Goal: Transaction & Acquisition: Book appointment/travel/reservation

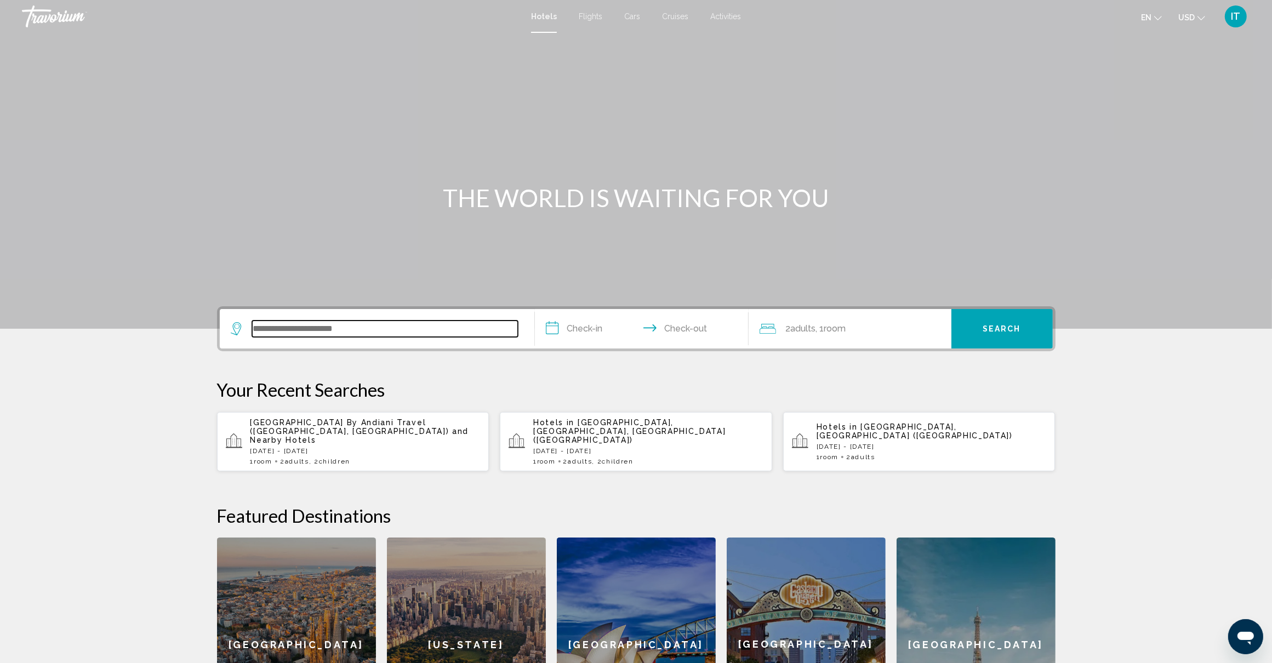
click at [409, 329] on input "Search widget" at bounding box center [385, 329] width 266 height 16
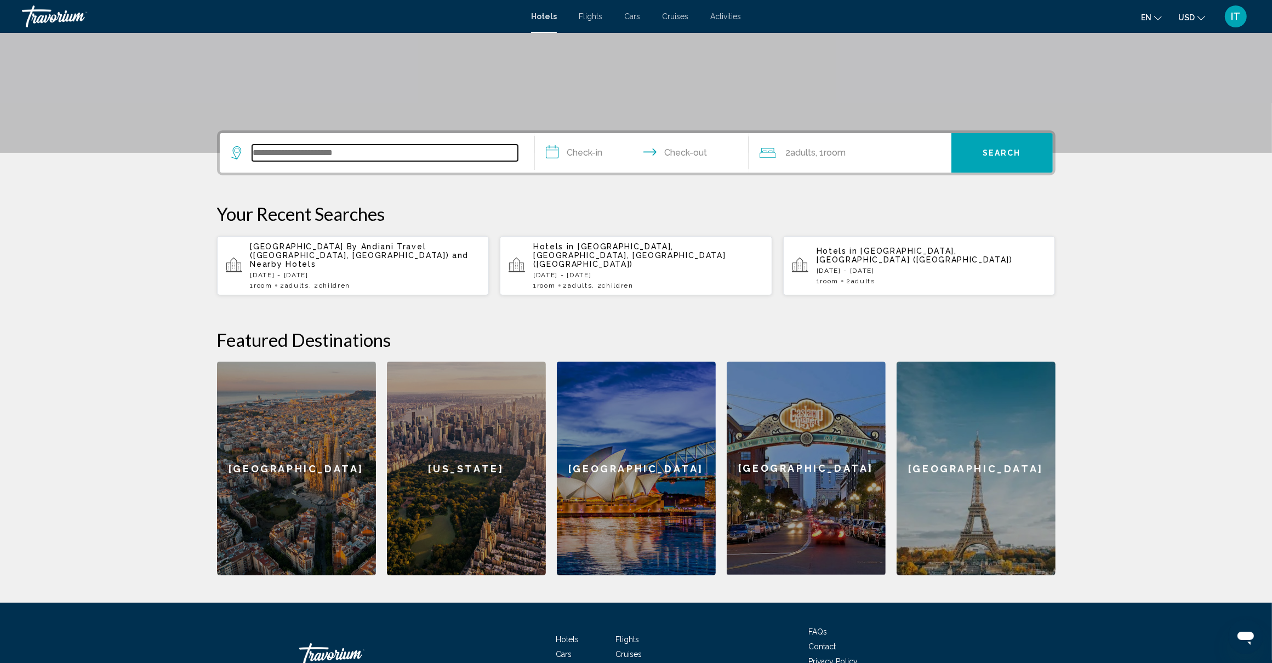
scroll to position [242, 0]
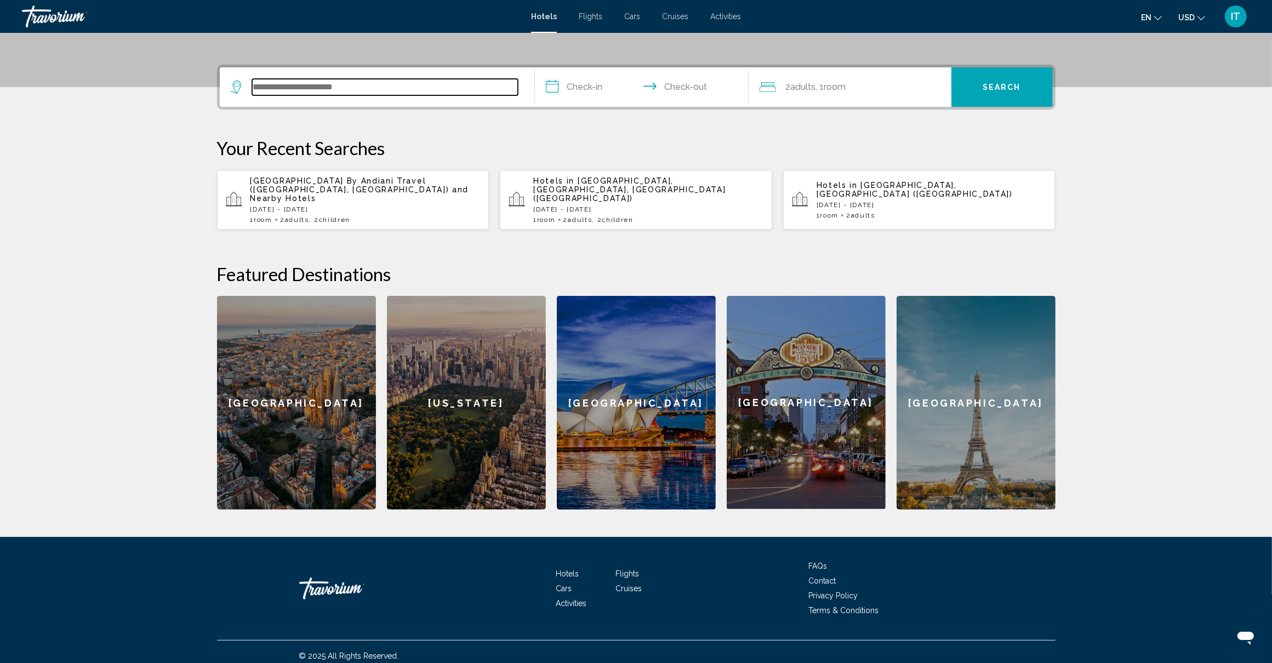
click at [424, 91] on input "Search widget" at bounding box center [385, 87] width 266 height 16
click at [497, 85] on input "Search widget" at bounding box center [385, 87] width 266 height 16
click at [538, 127] on div "**********" at bounding box center [636, 287] width 882 height 445
click at [422, 88] on input "Search widget" at bounding box center [385, 87] width 266 height 16
click at [368, 86] on input "Search widget" at bounding box center [385, 87] width 266 height 16
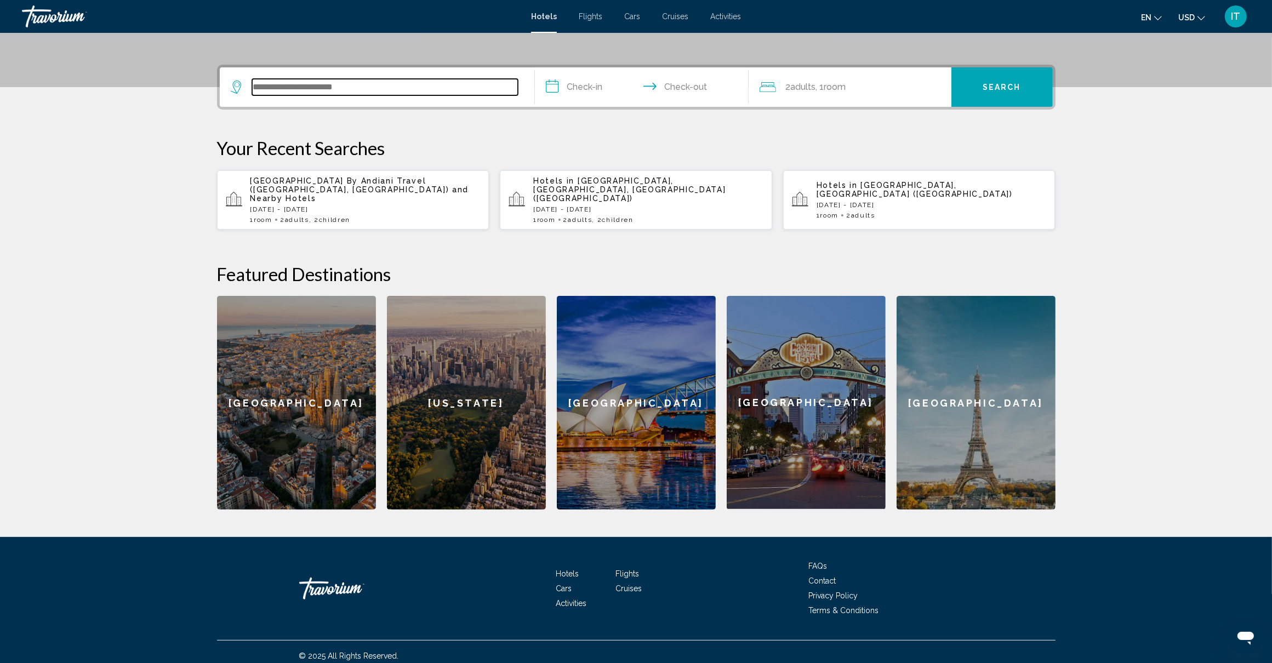
paste input "**********"
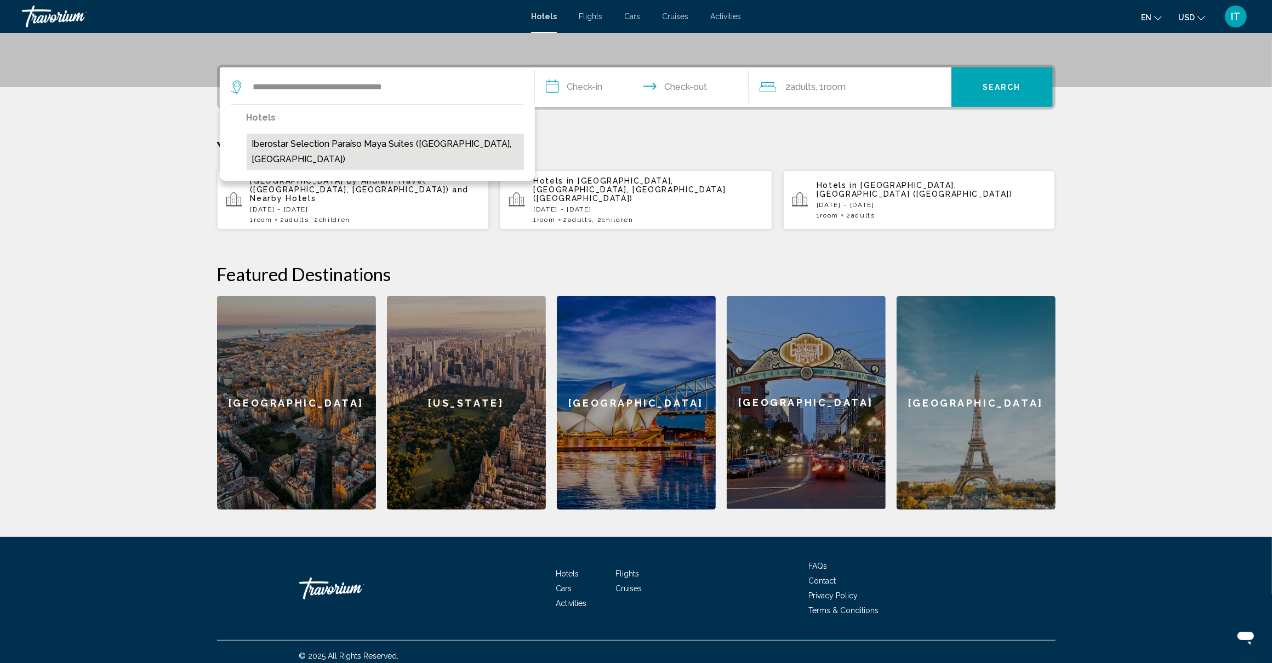
click at [383, 146] on button "Iberostar Selection Paraíso Maya Suites (Puerto Morelos, MX)" at bounding box center [385, 152] width 277 height 36
type input "**********"
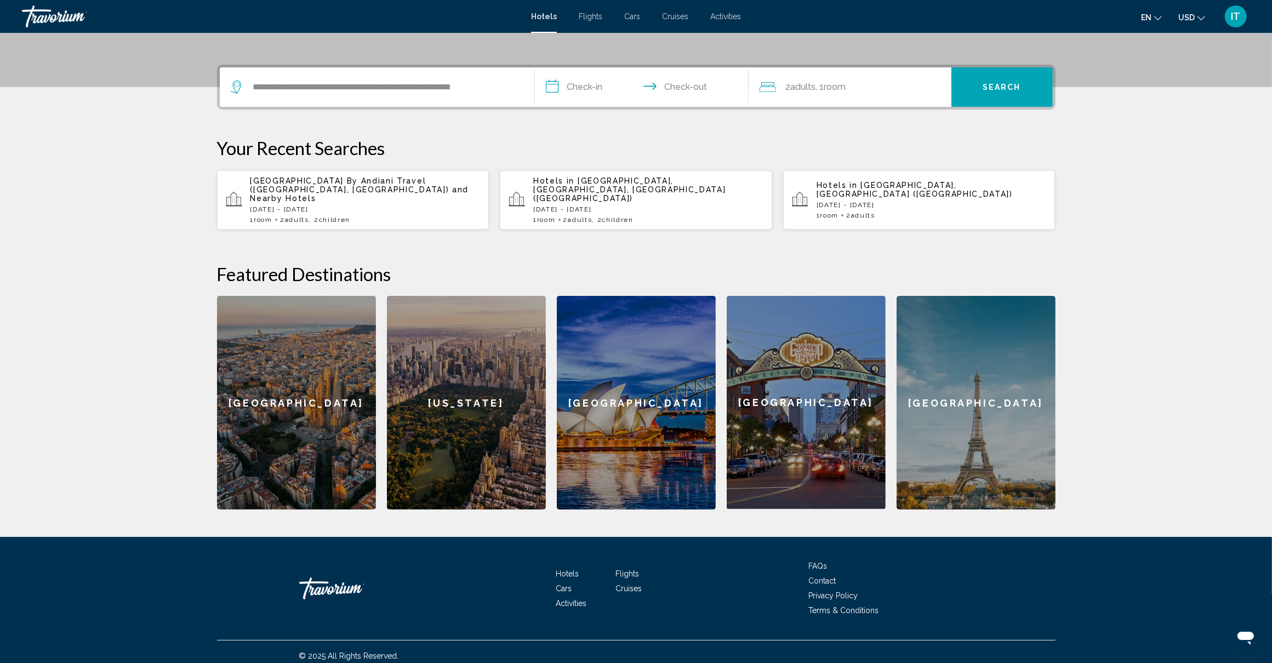
click at [580, 89] on input "**********" at bounding box center [644, 88] width 218 height 43
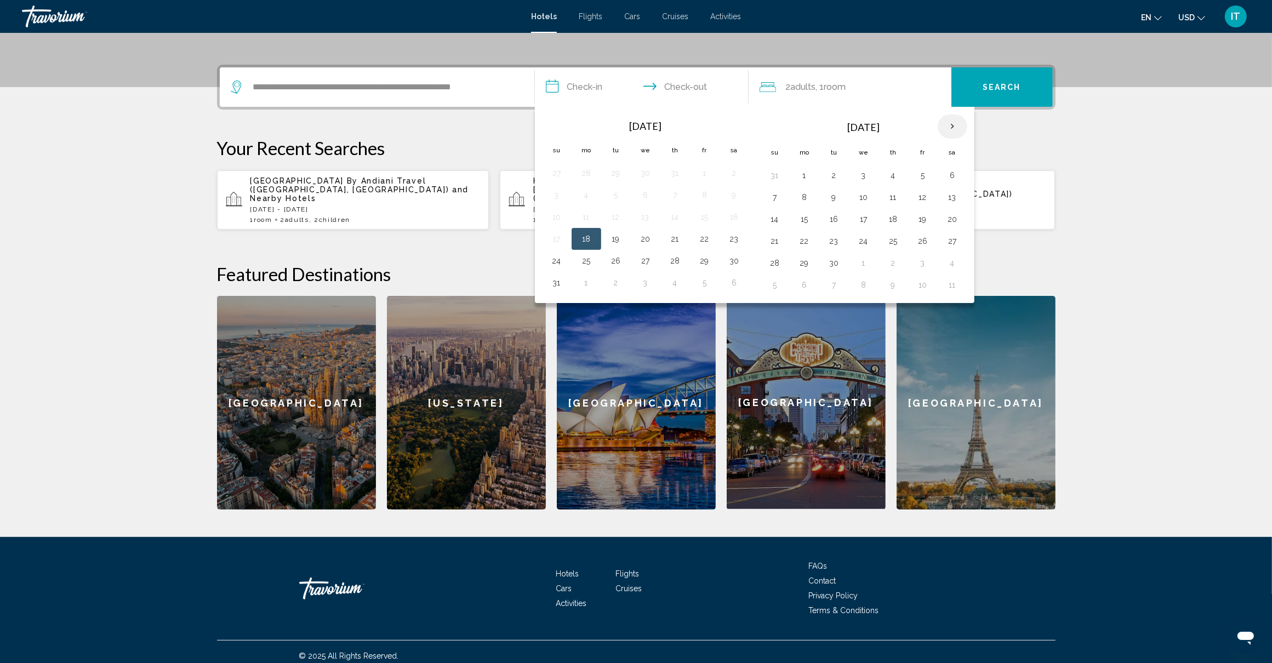
click at [958, 124] on th "Next month" at bounding box center [953, 127] width 30 height 24
click at [672, 248] on button "20" at bounding box center [675, 240] width 18 height 15
click at [697, 88] on input "**********" at bounding box center [644, 88] width 218 height 43
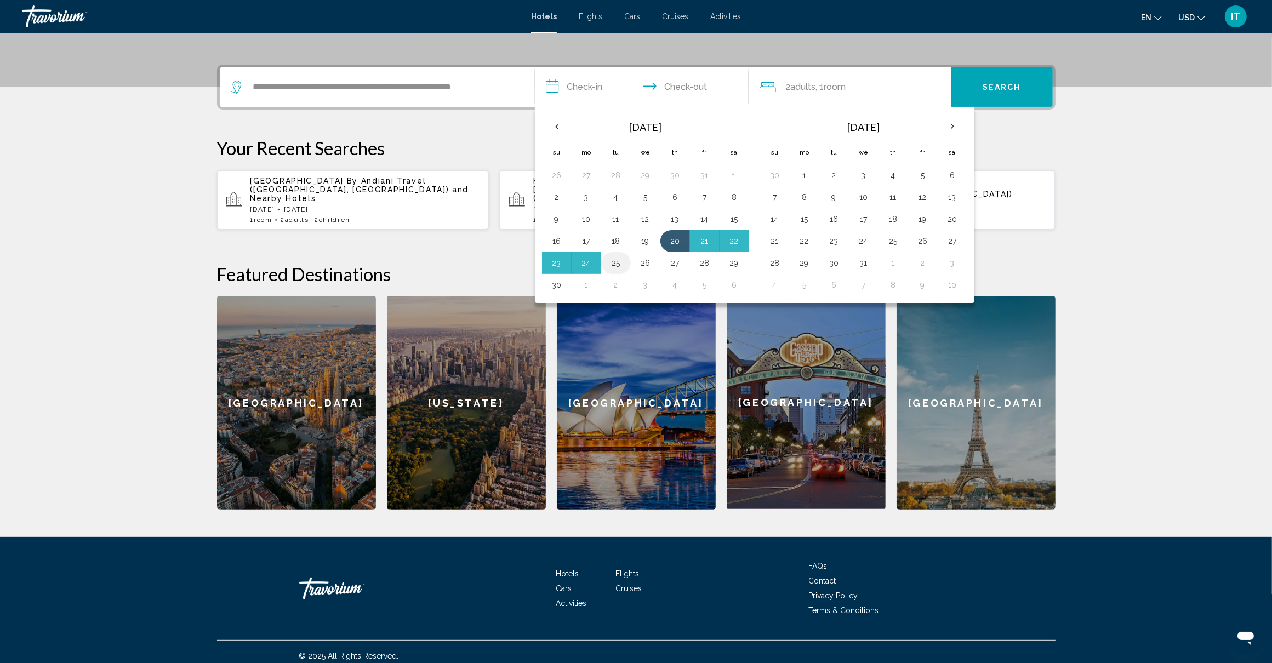
click at [618, 269] on button "25" at bounding box center [616, 262] width 18 height 15
type input "**********"
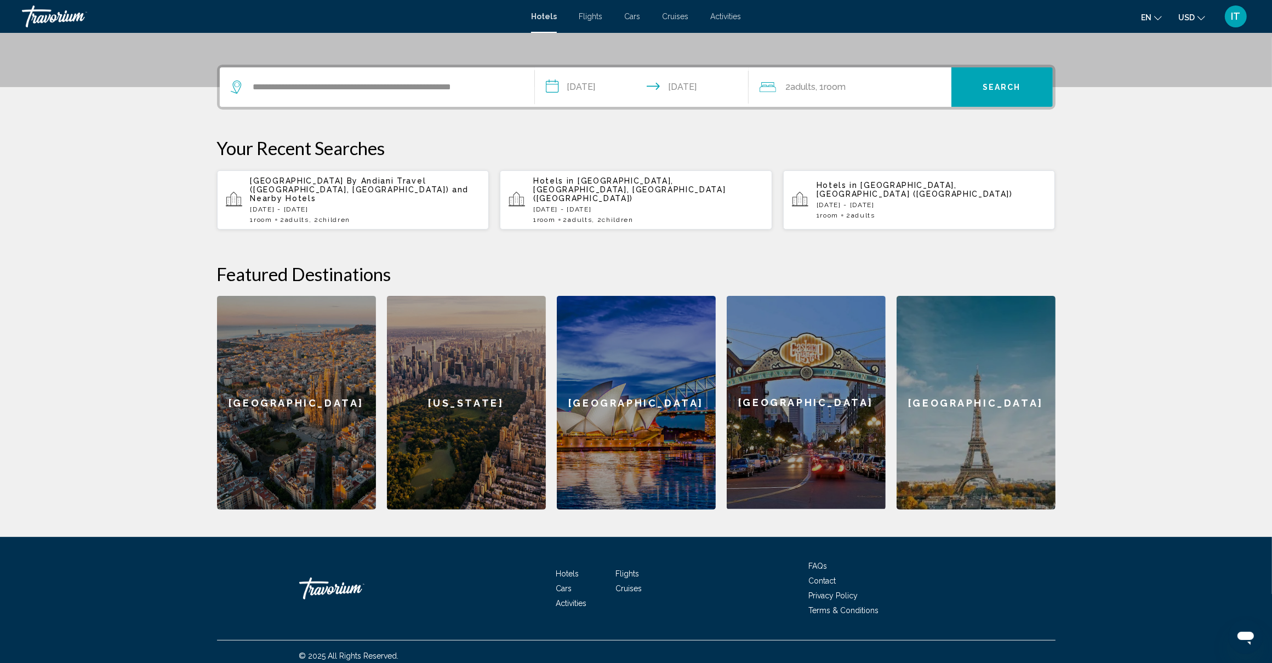
click at [859, 93] on div "2 Adult Adults , 1 Room rooms" at bounding box center [856, 86] width 192 height 15
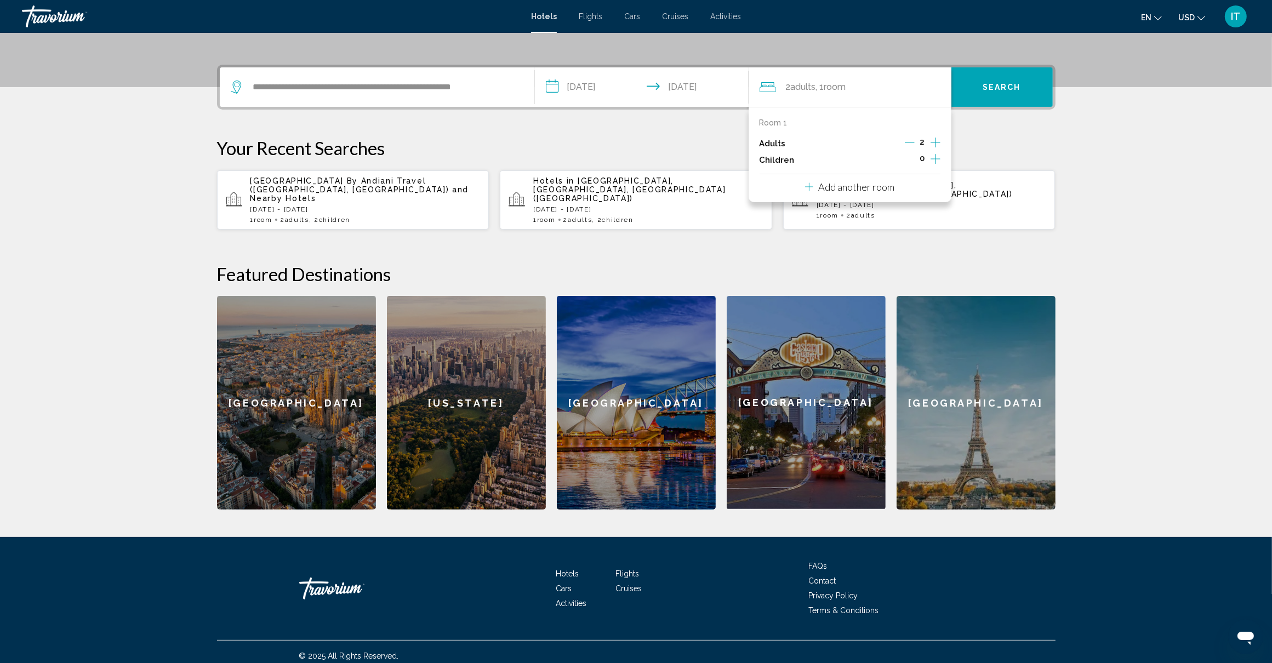
click at [937, 152] on icon "Increment children" at bounding box center [936, 158] width 10 height 13
click at [834, 195] on div "Travelers: 2 adults, 1 child" at bounding box center [833, 195] width 5 height 3
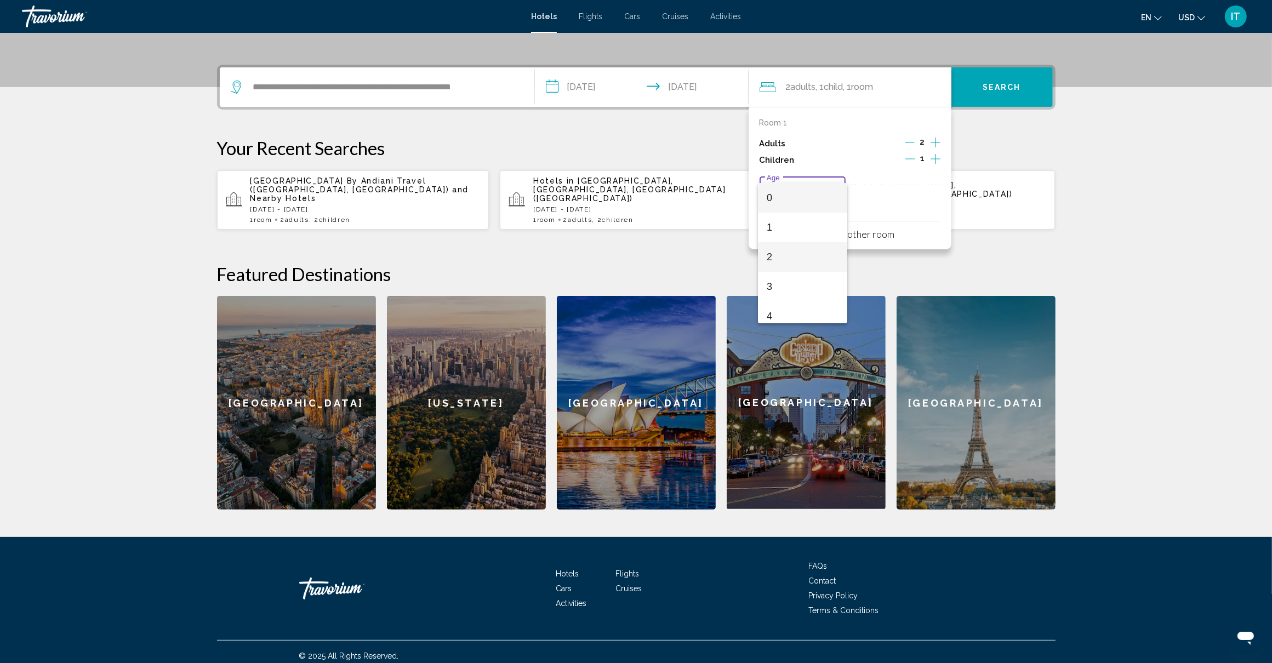
click at [780, 248] on span "2" at bounding box center [803, 257] width 72 height 30
click at [835, 192] on div "Travelers: 2 adults, 1 child" at bounding box center [834, 195] width 10 height 9
click at [797, 233] on span "10" at bounding box center [803, 229] width 72 height 30
click at [931, 158] on icon "Increment children" at bounding box center [936, 158] width 10 height 13
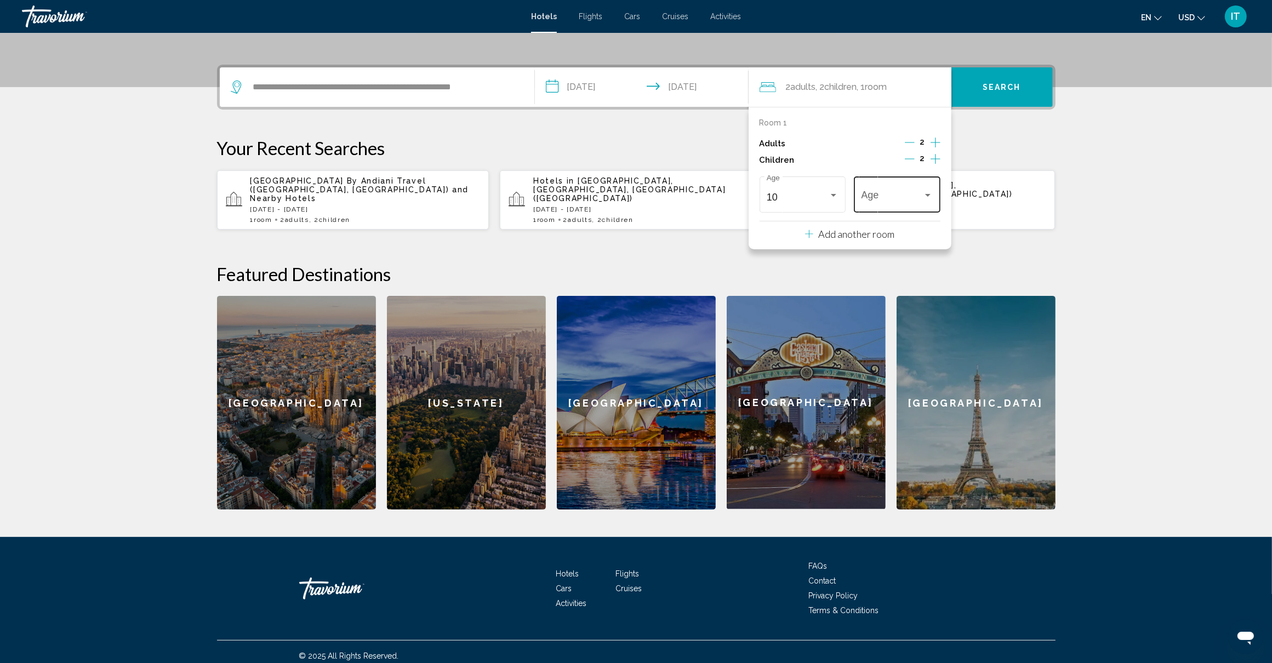
click at [930, 196] on div "Travelers: 2 adults, 2 children" at bounding box center [927, 195] width 5 height 3
click at [884, 220] on span "12" at bounding box center [898, 211] width 72 height 30
click at [980, 233] on div "**********" at bounding box center [636, 287] width 882 height 445
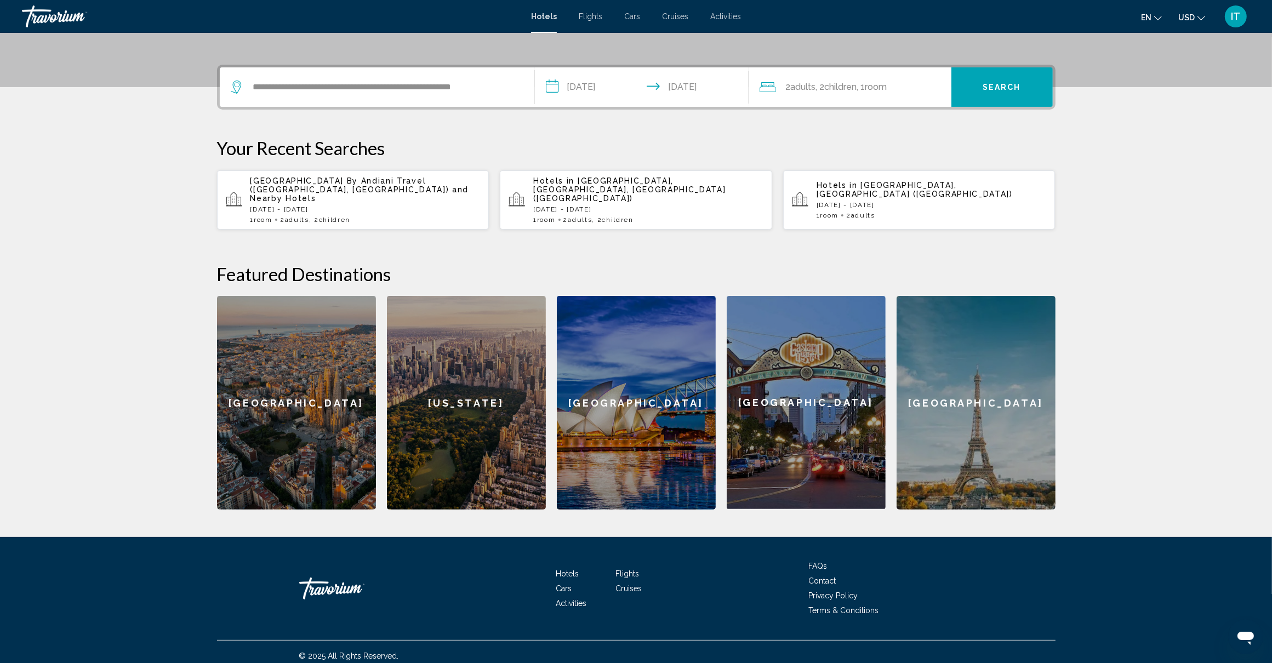
click at [999, 93] on button "Search" at bounding box center [1001, 86] width 101 height 39
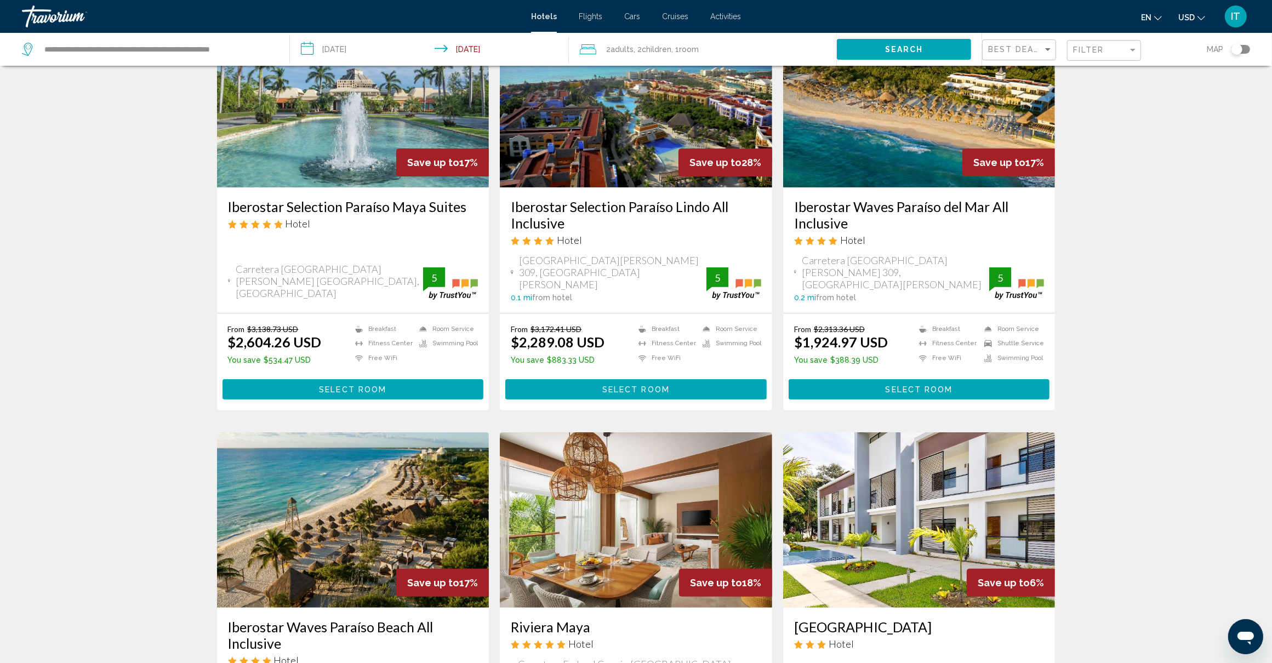
scroll to position [69, 0]
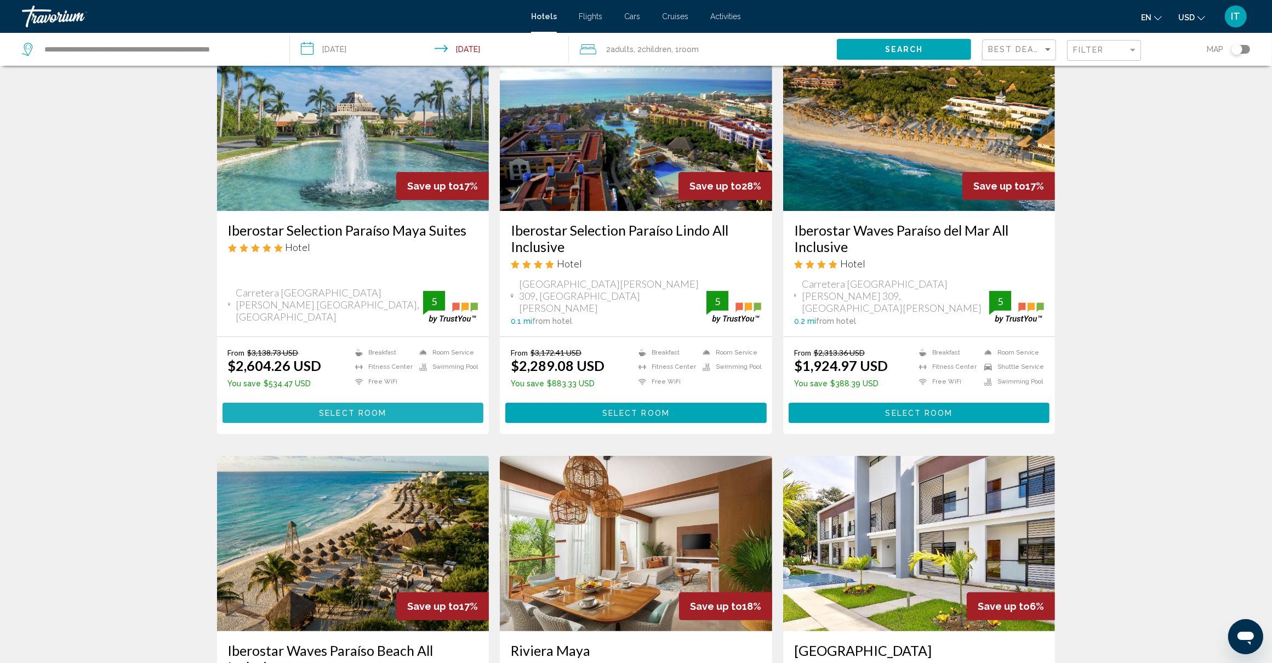
click at [404, 403] on button "Select Room" at bounding box center [353, 413] width 261 height 20
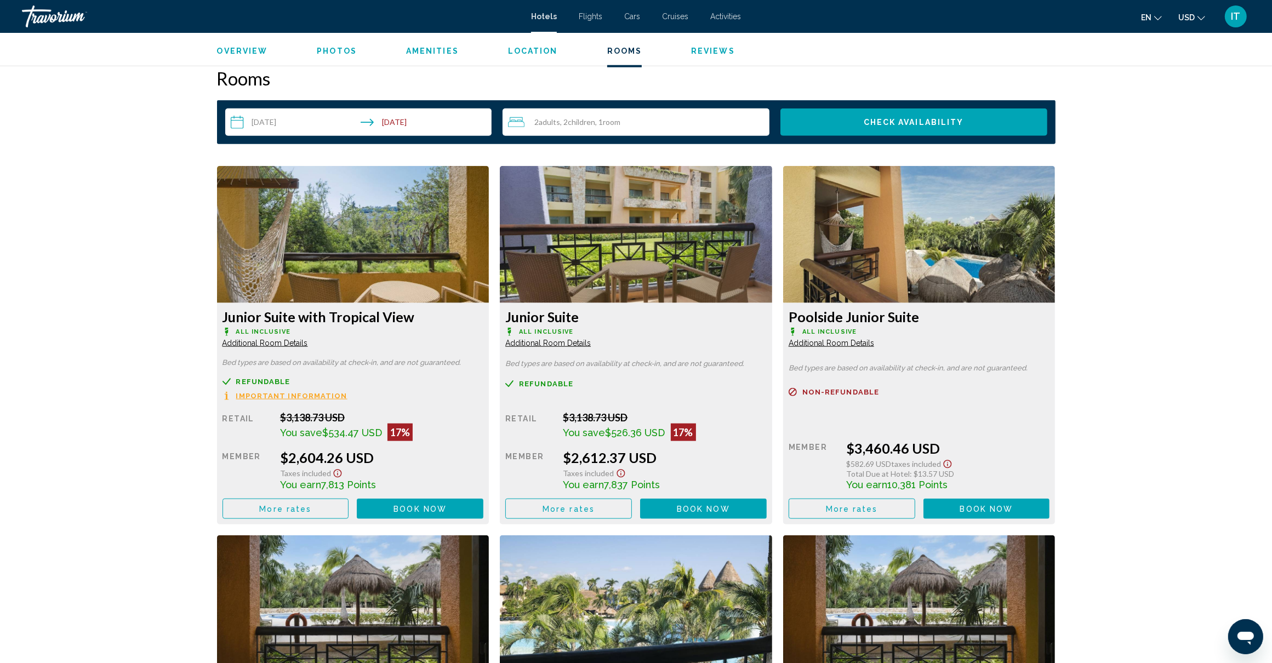
scroll to position [1439, 0]
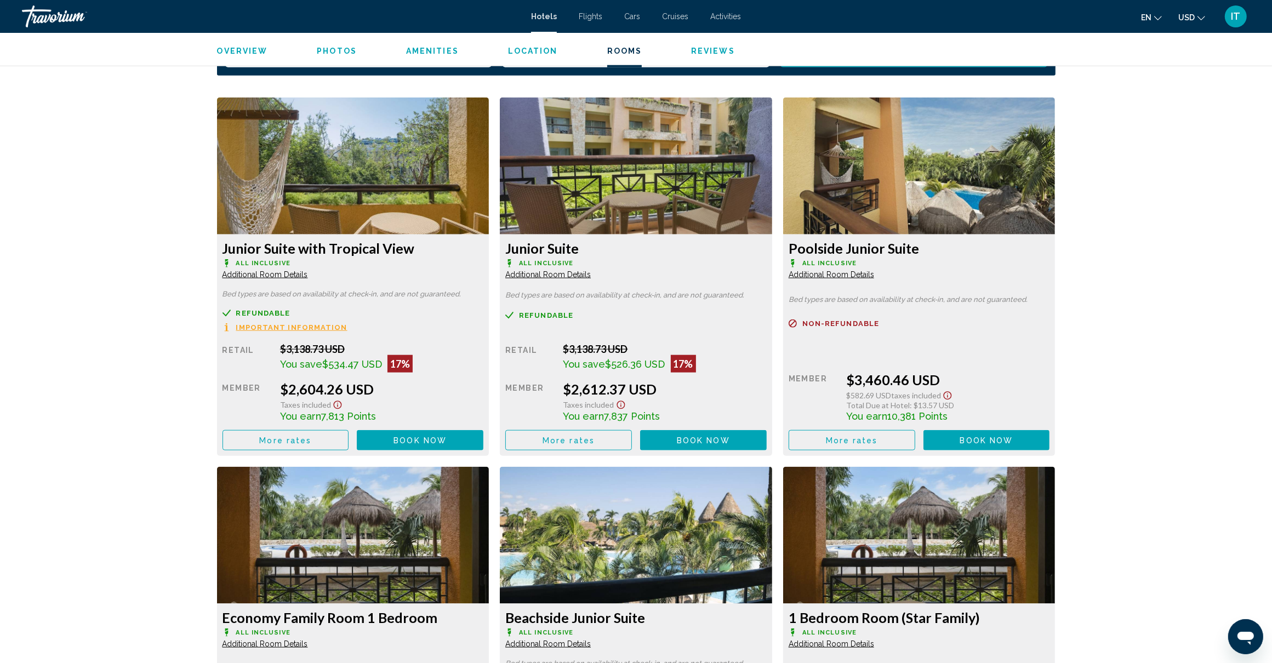
click at [261, 441] on span "More rates" at bounding box center [285, 440] width 52 height 9
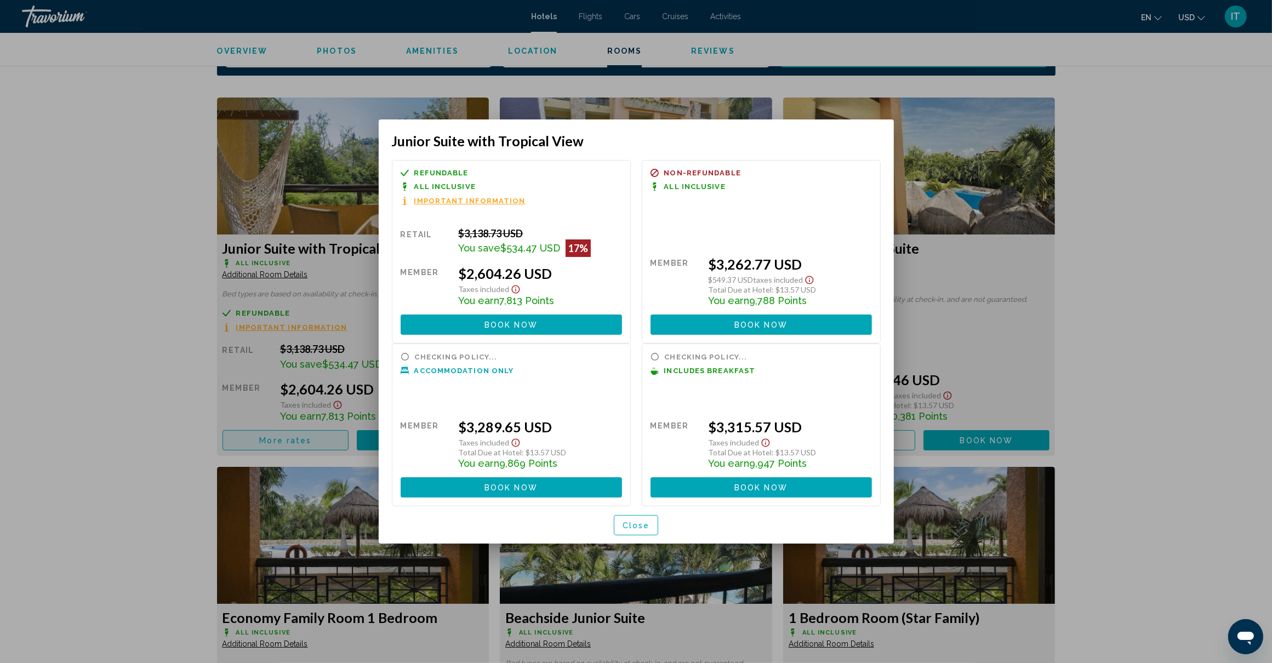
scroll to position [0, 0]
click at [237, 403] on div at bounding box center [636, 331] width 1272 height 663
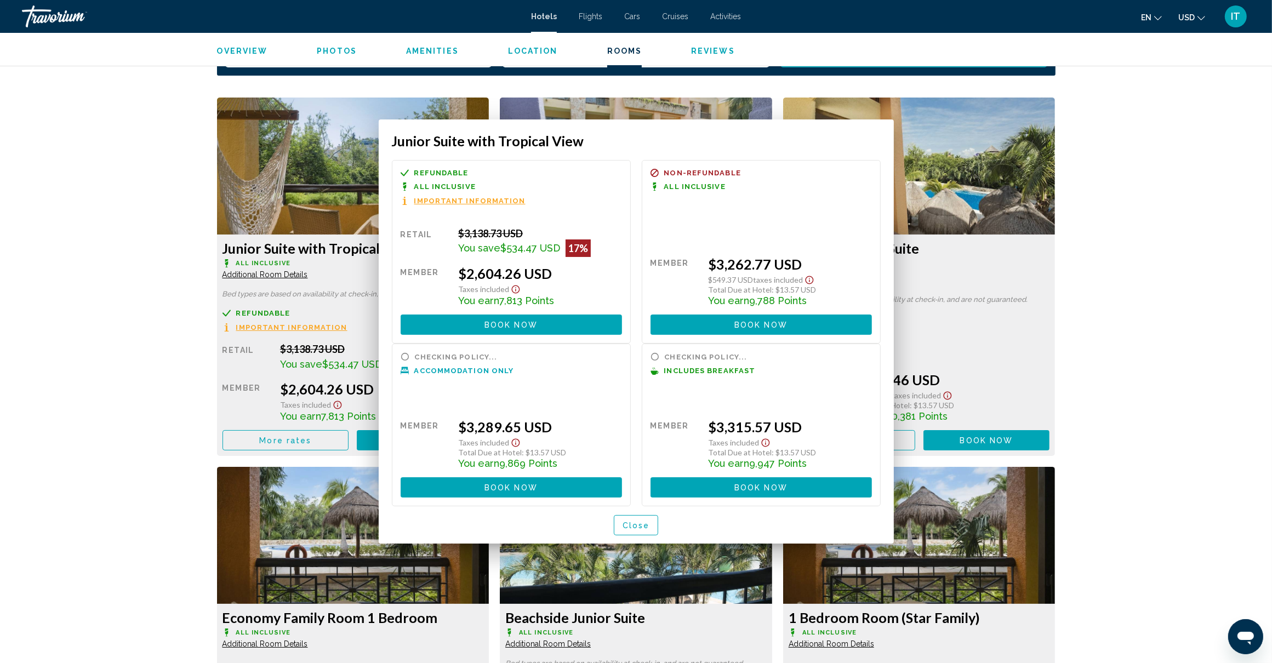
scroll to position [1439, 0]
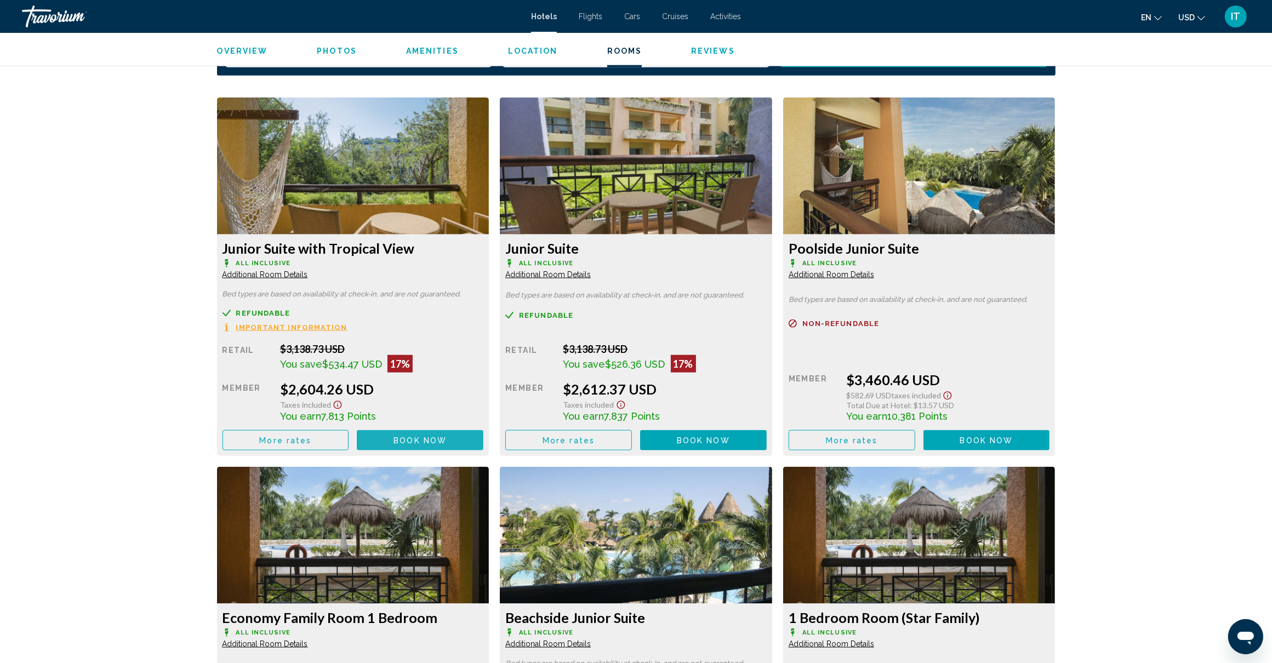
click at [398, 443] on span "Book now" at bounding box center [420, 440] width 53 height 9
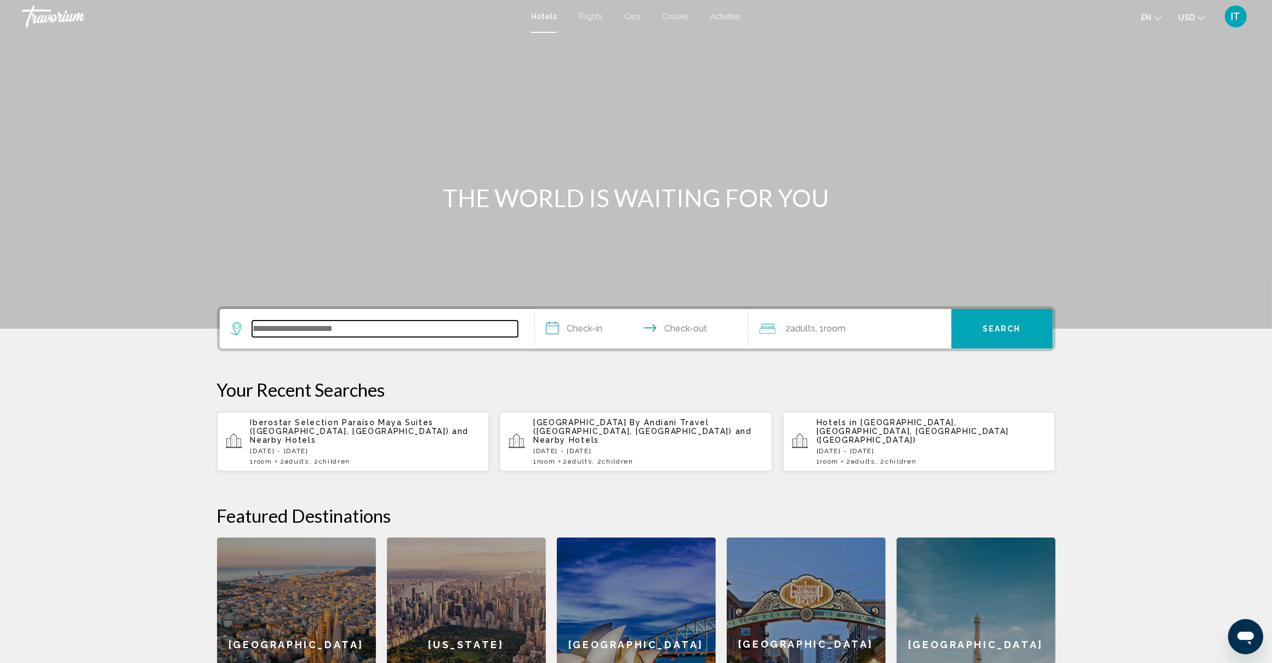
click at [348, 324] on input "Search widget" at bounding box center [385, 329] width 266 height 16
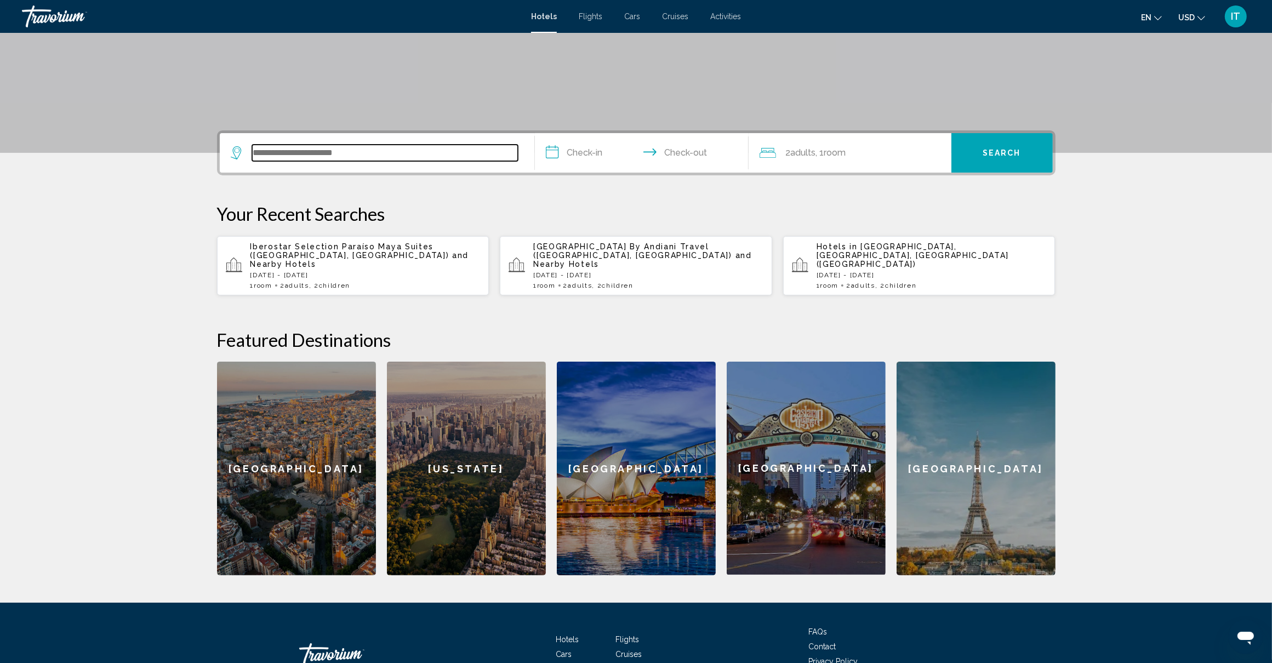
scroll to position [242, 0]
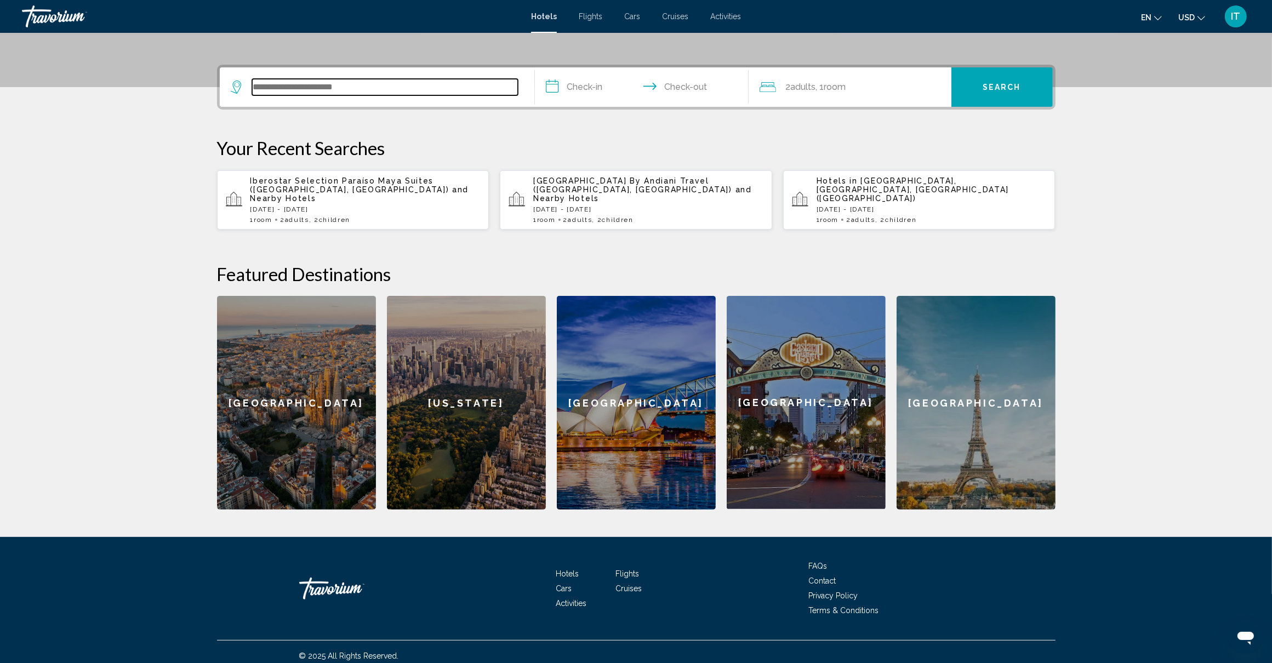
click at [368, 79] on input "Search widget" at bounding box center [385, 87] width 266 height 16
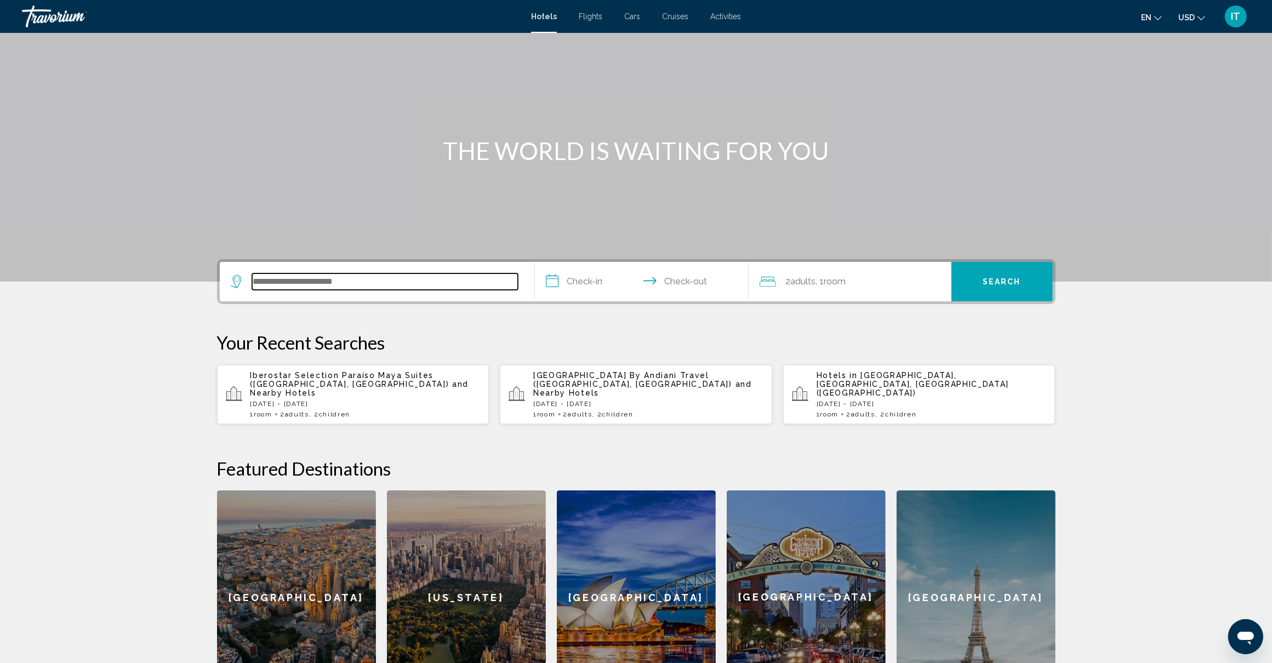
scroll to position [36, 0]
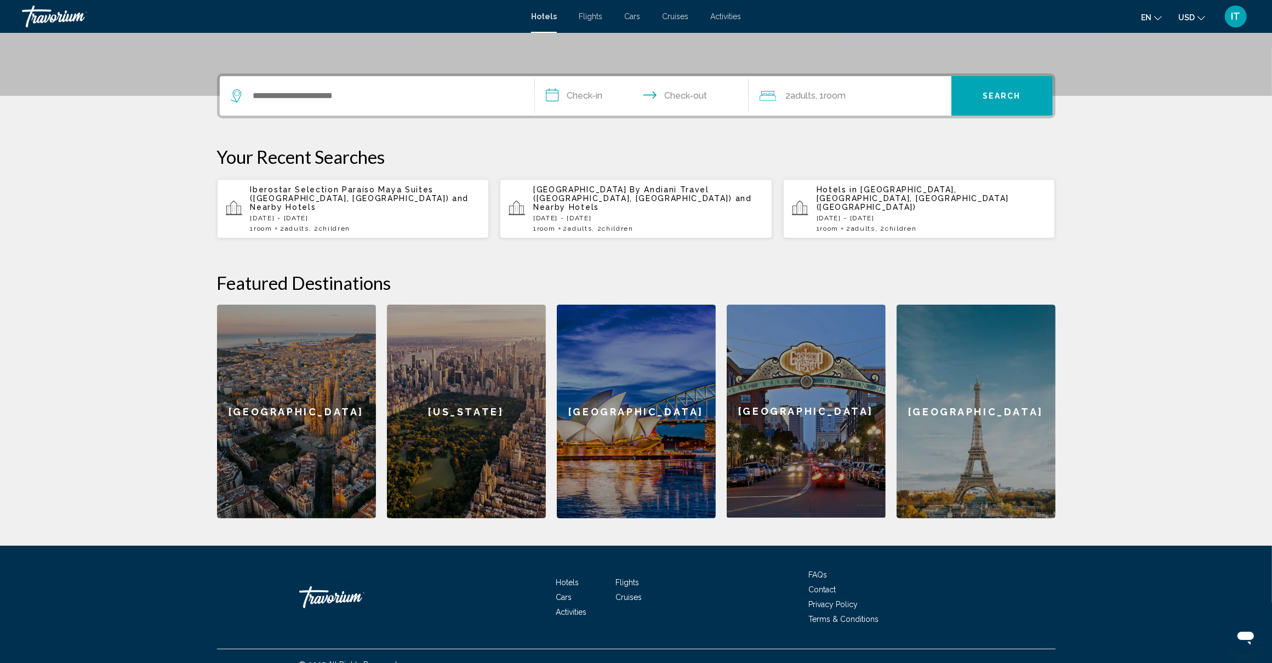
scroll to position [242, 0]
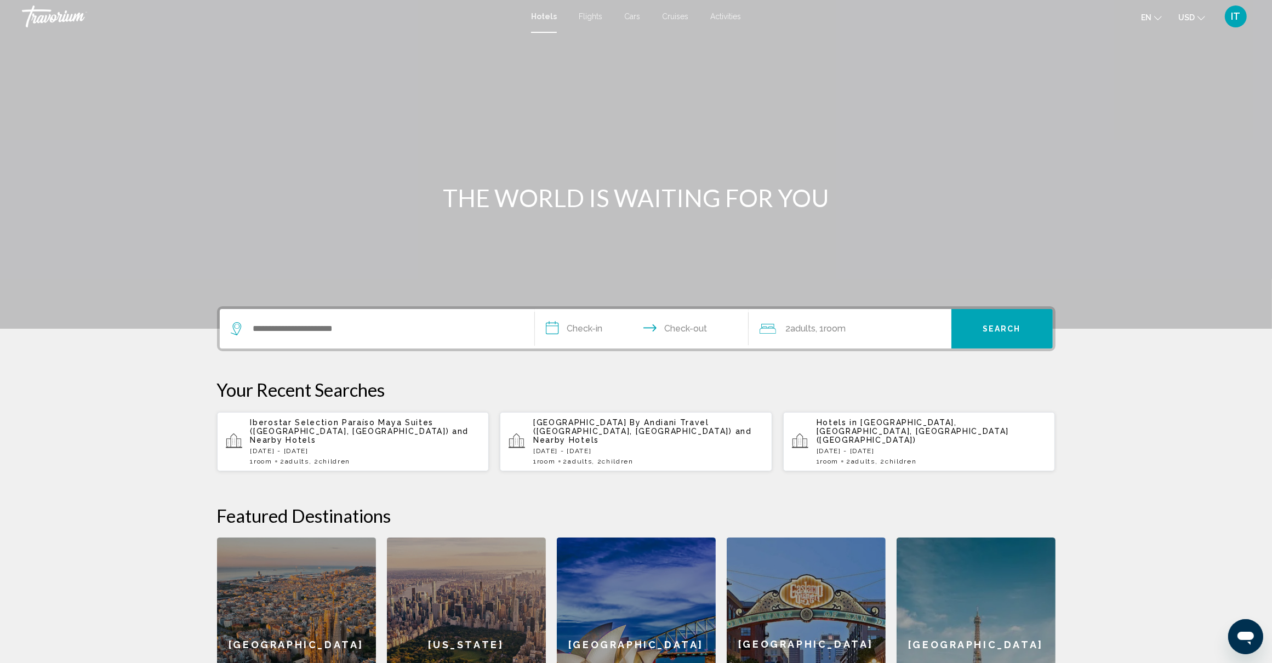
click at [299, 434] on span "Iberostar Selection Paraíso Maya Suites ([GEOGRAPHIC_DATA], [GEOGRAPHIC_DATA])" at bounding box center [349, 427] width 199 height 18
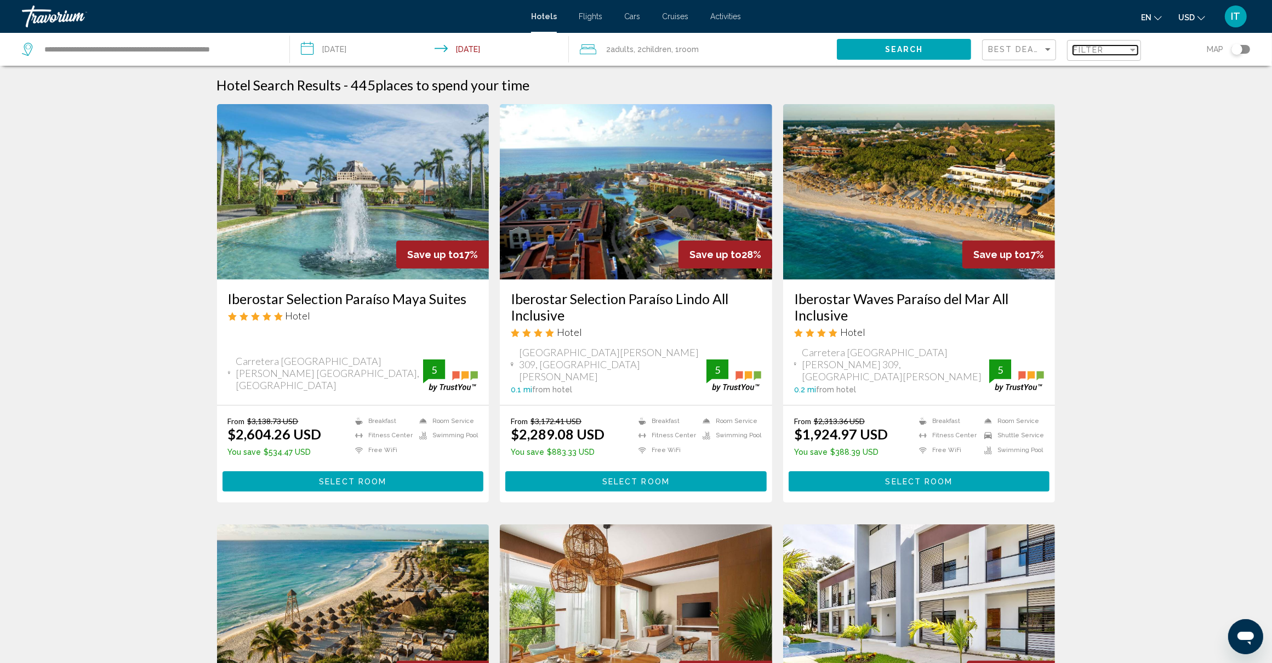
click at [1130, 51] on div "Filter" at bounding box center [1132, 50] width 5 height 3
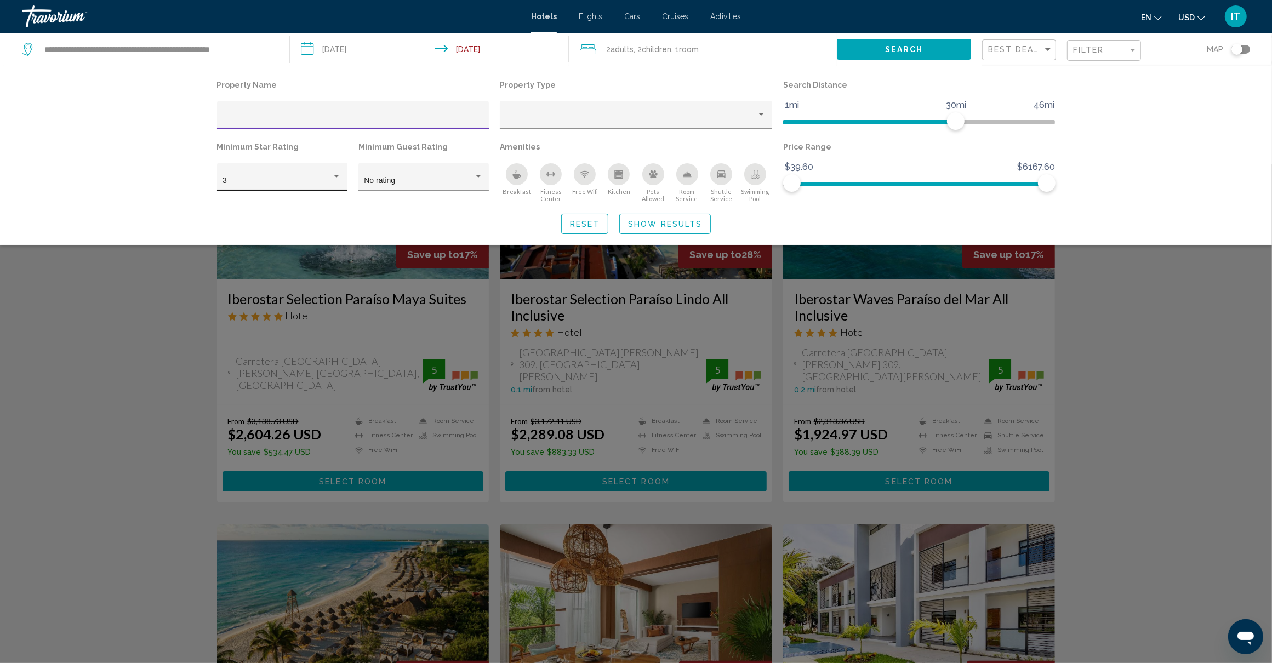
click at [333, 178] on div "Hotel Filters" at bounding box center [337, 176] width 10 height 9
click at [281, 223] on span "5" at bounding box center [282, 227] width 119 height 23
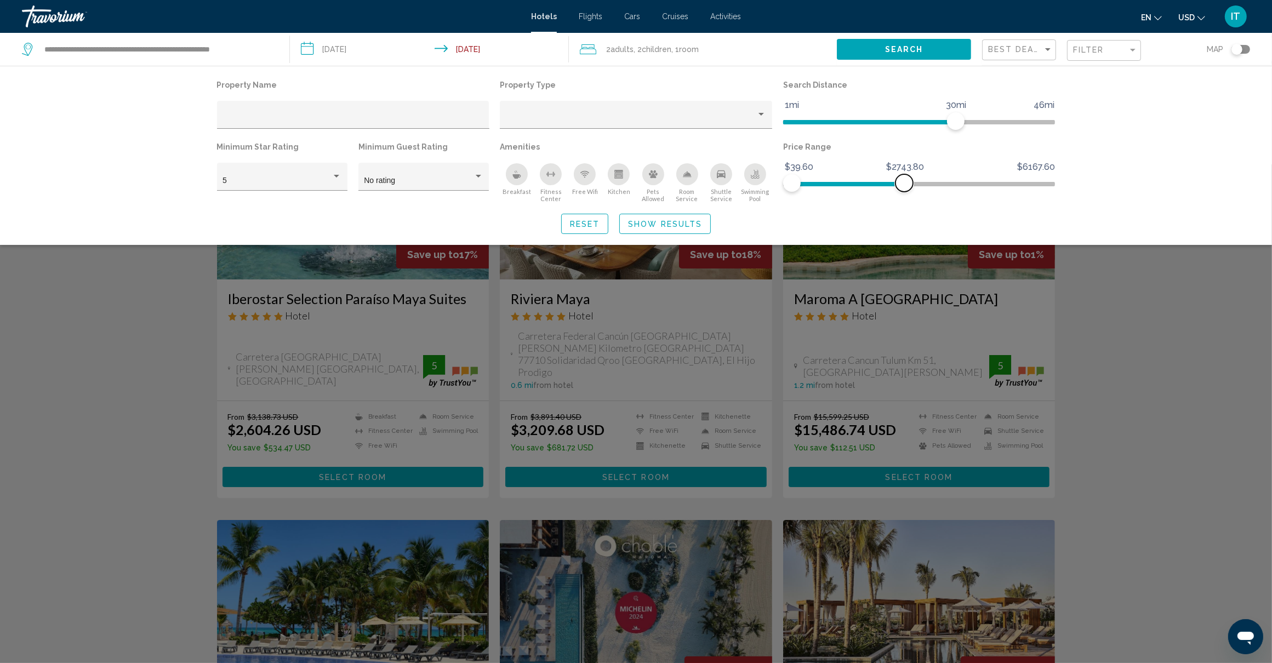
drag, startPoint x: 1046, startPoint y: 179, endPoint x: 904, endPoint y: 185, distance: 141.6
click at [904, 185] on span "Hotel Filters" at bounding box center [905, 183] width 18 height 18
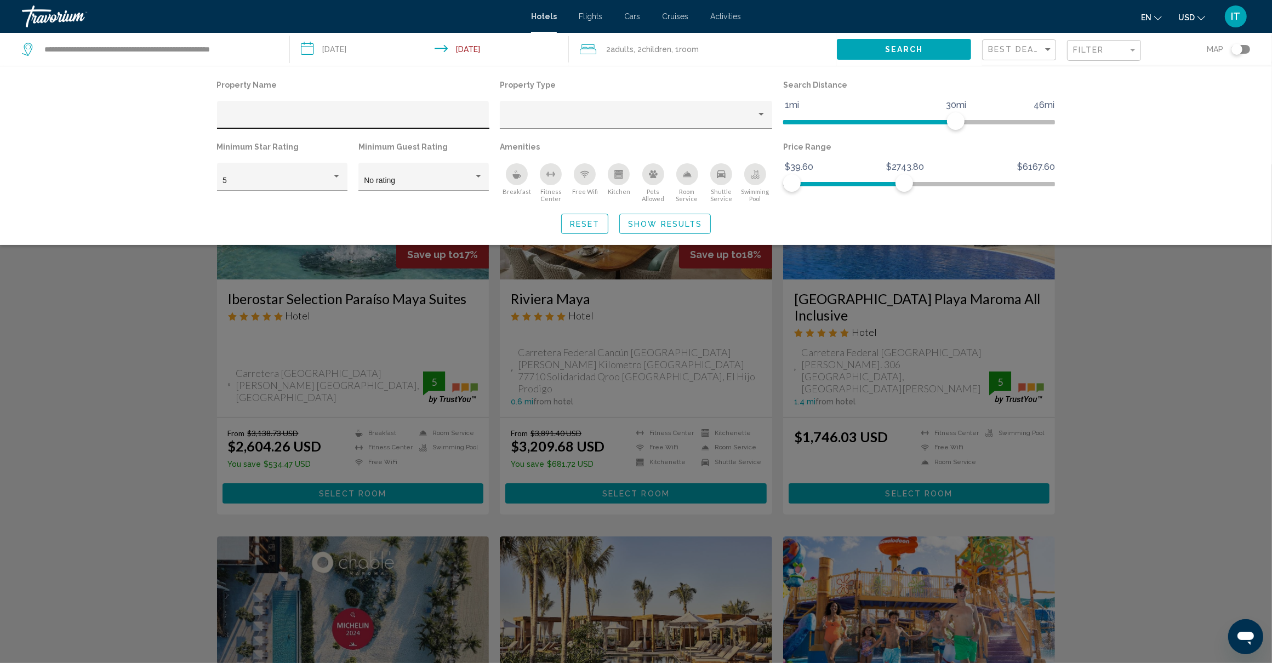
click at [351, 111] on div "Hotel Filters" at bounding box center [353, 118] width 261 height 22
click at [1044, 47] on div "Sort by" at bounding box center [1048, 49] width 10 height 9
click at [1179, 180] on div at bounding box center [636, 331] width 1272 height 663
click at [908, 51] on span "Search" at bounding box center [904, 49] width 38 height 9
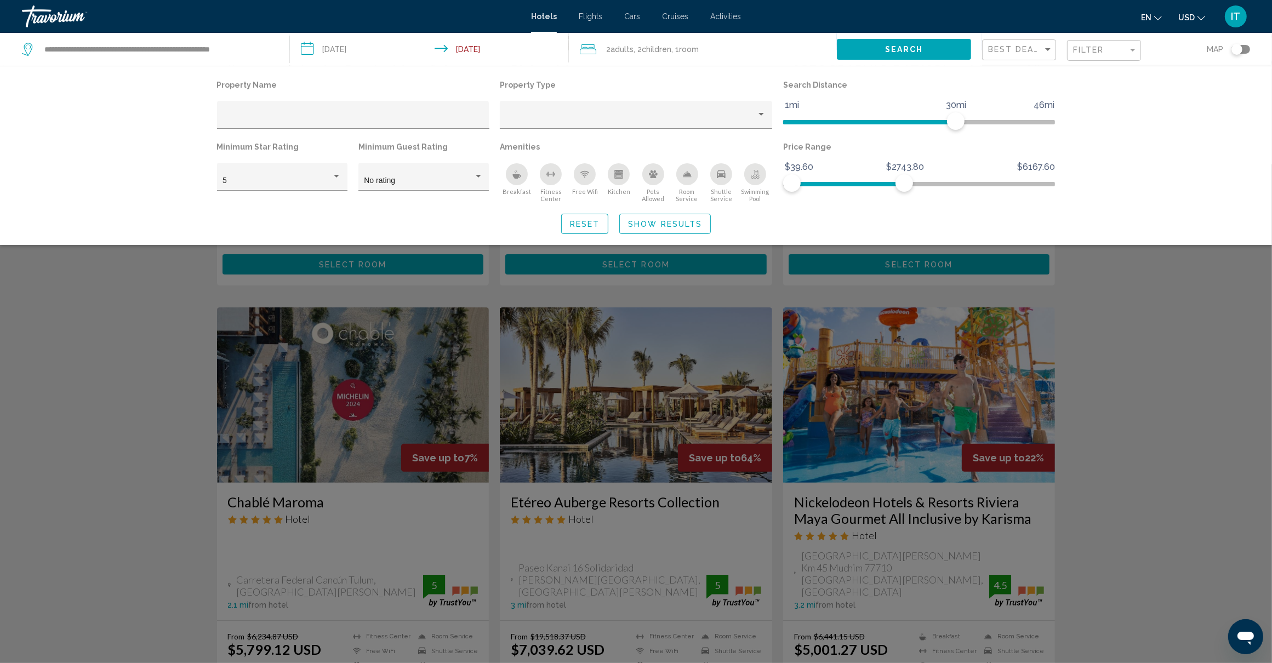
scroll to position [274, 0]
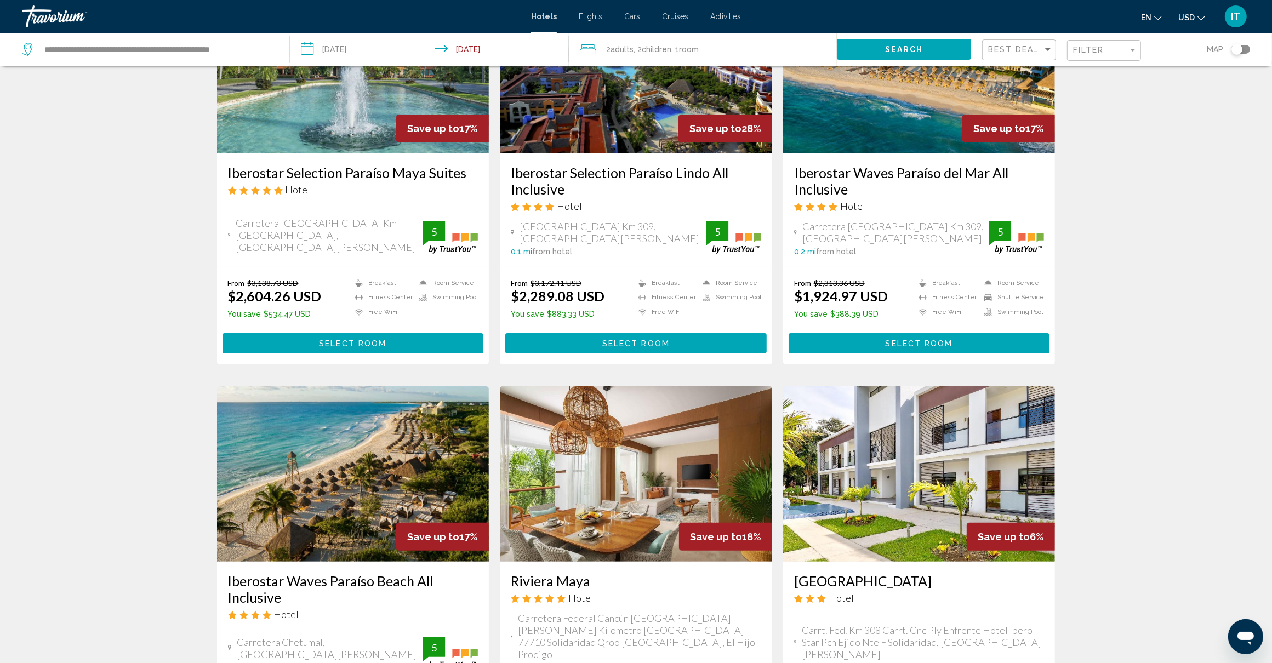
scroll to position [99, 0]
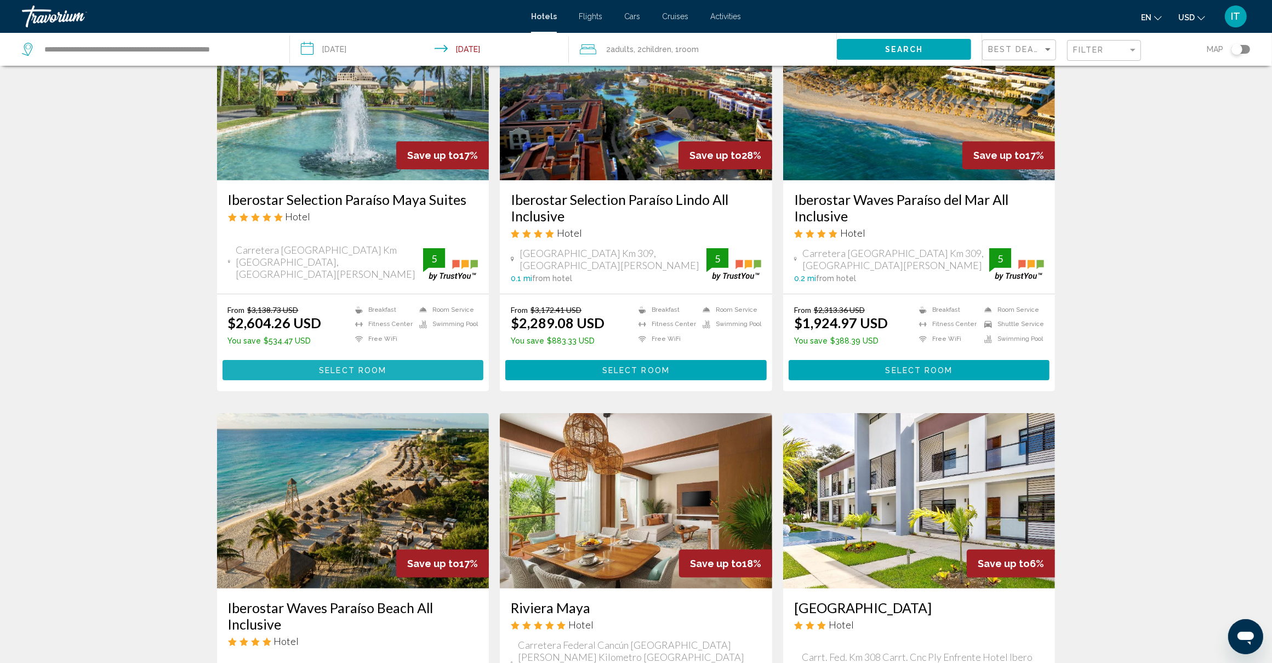
click at [385, 369] on span "Select Room" at bounding box center [352, 370] width 67 height 9
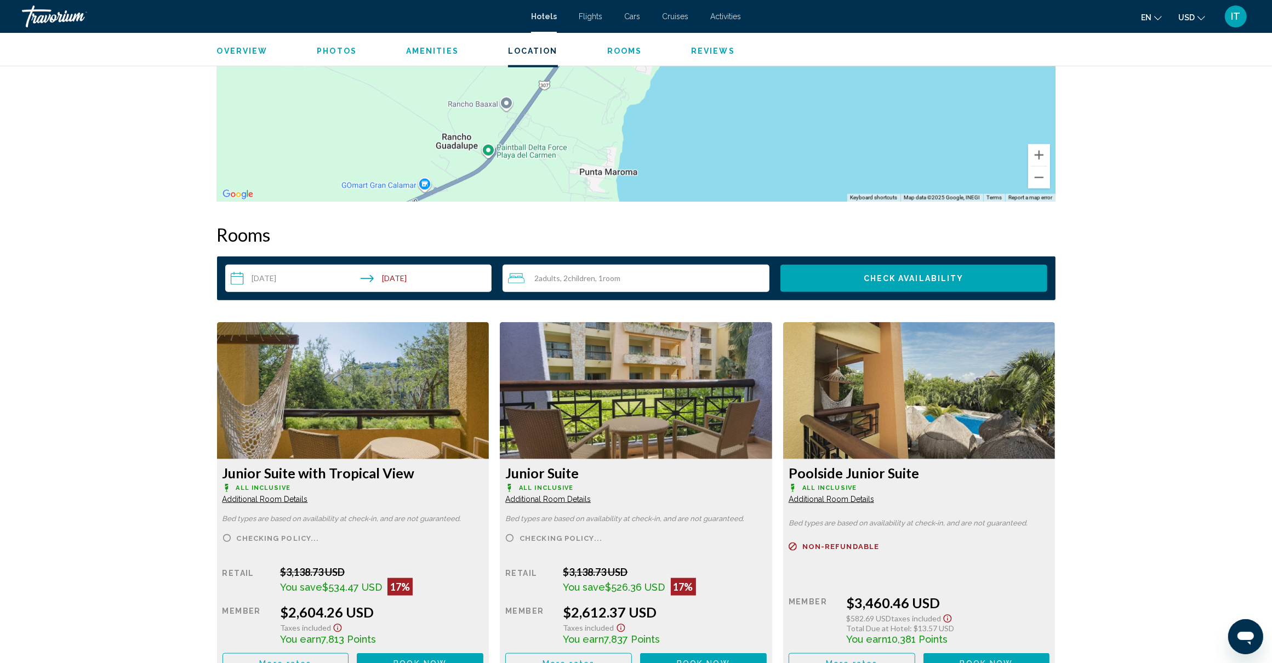
scroll to position [1233, 0]
